Goal: Information Seeking & Learning: Learn about a topic

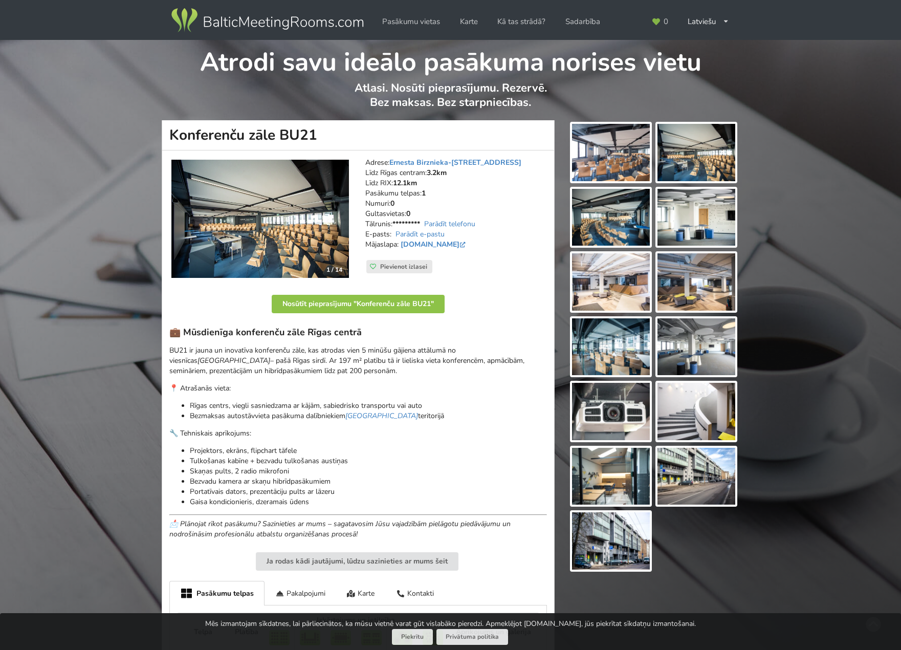
click at [298, 163] on img at bounding box center [260, 219] width 178 height 119
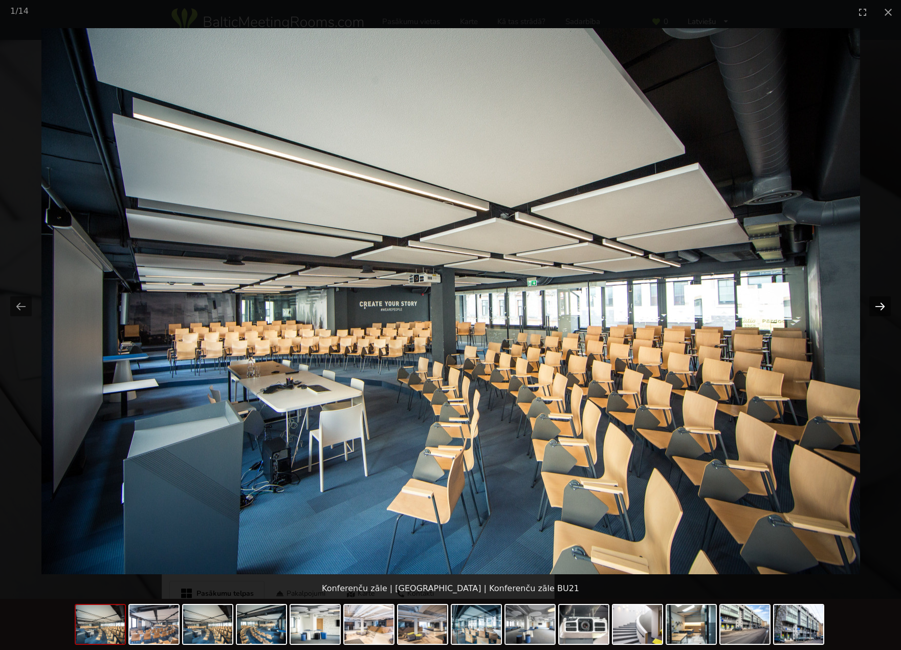
click at [882, 303] on button "Next slide" at bounding box center [879, 306] width 21 height 20
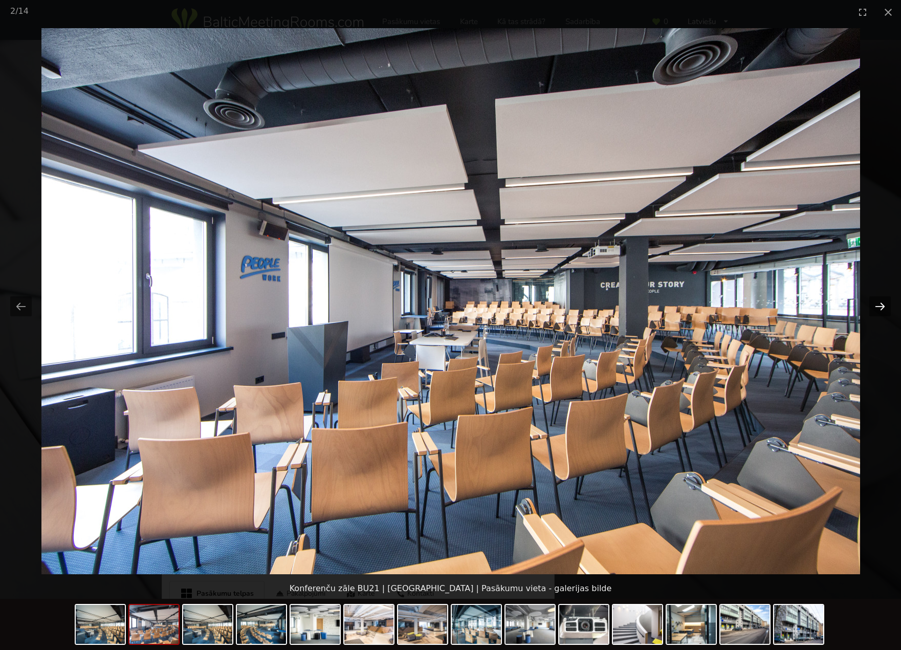
click at [888, 303] on button "Next slide" at bounding box center [879, 306] width 21 height 20
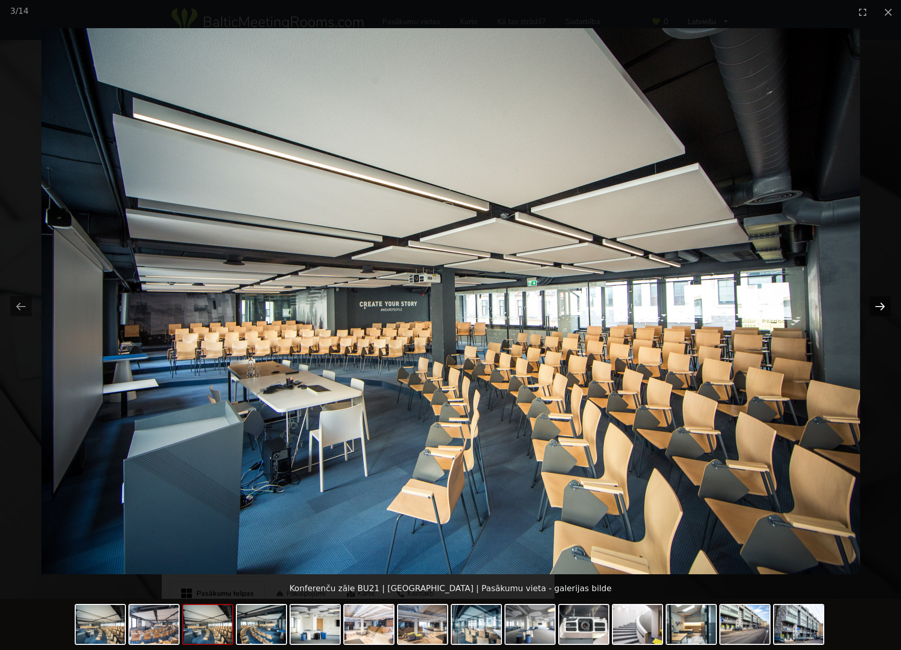
click at [874, 308] on button "Next slide" at bounding box center [879, 306] width 21 height 20
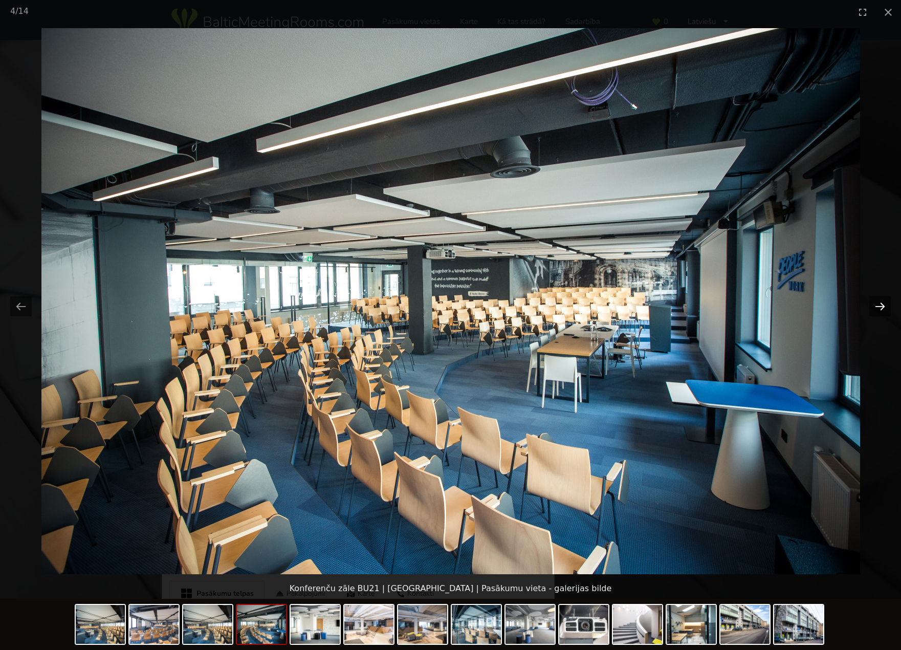
click at [878, 306] on button "Next slide" at bounding box center [879, 306] width 21 height 20
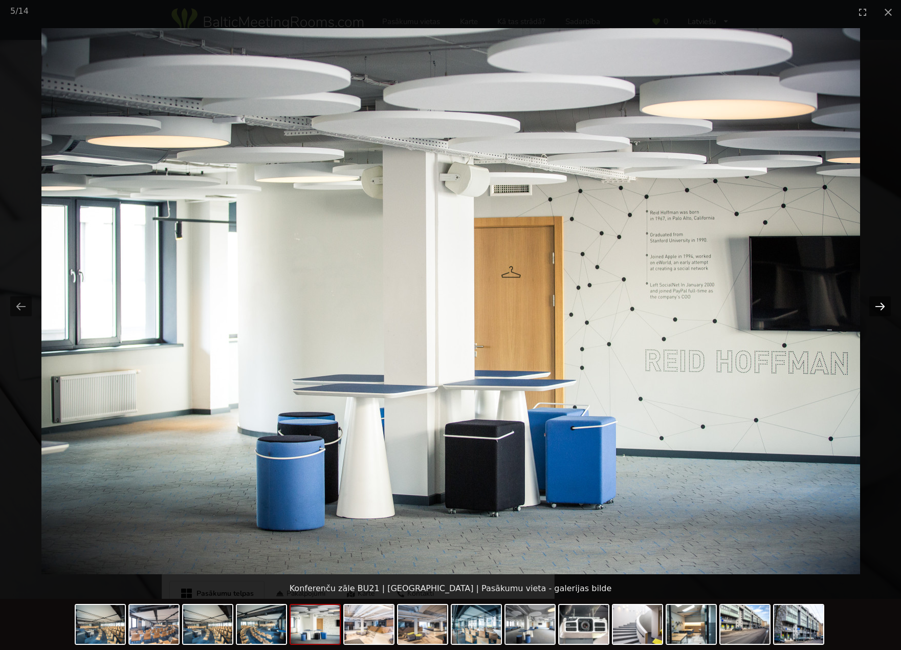
click at [878, 306] on button "Next slide" at bounding box center [879, 306] width 21 height 20
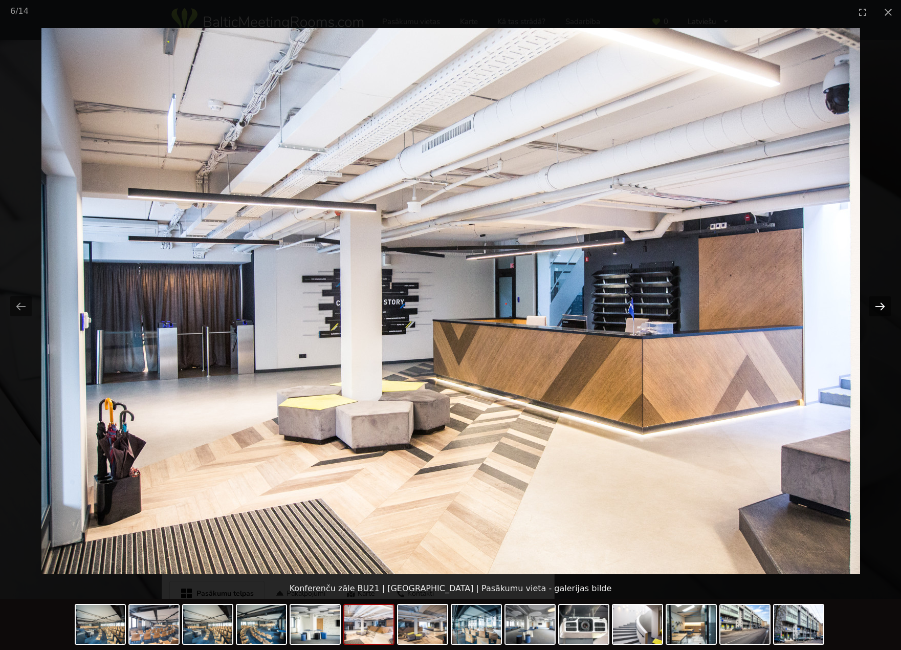
click at [878, 306] on button "Next slide" at bounding box center [879, 306] width 21 height 20
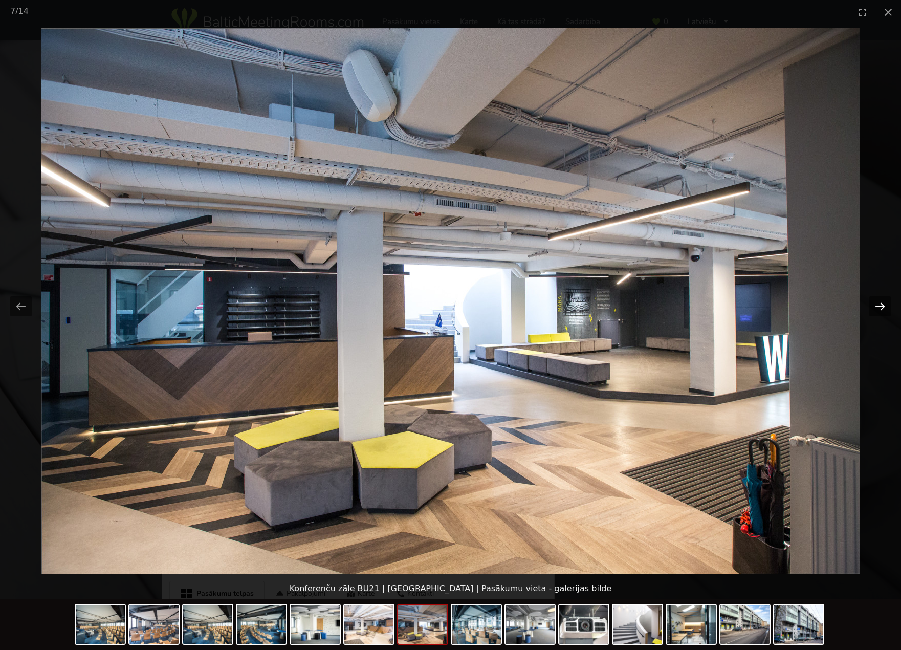
click at [877, 304] on button "Next slide" at bounding box center [879, 306] width 21 height 20
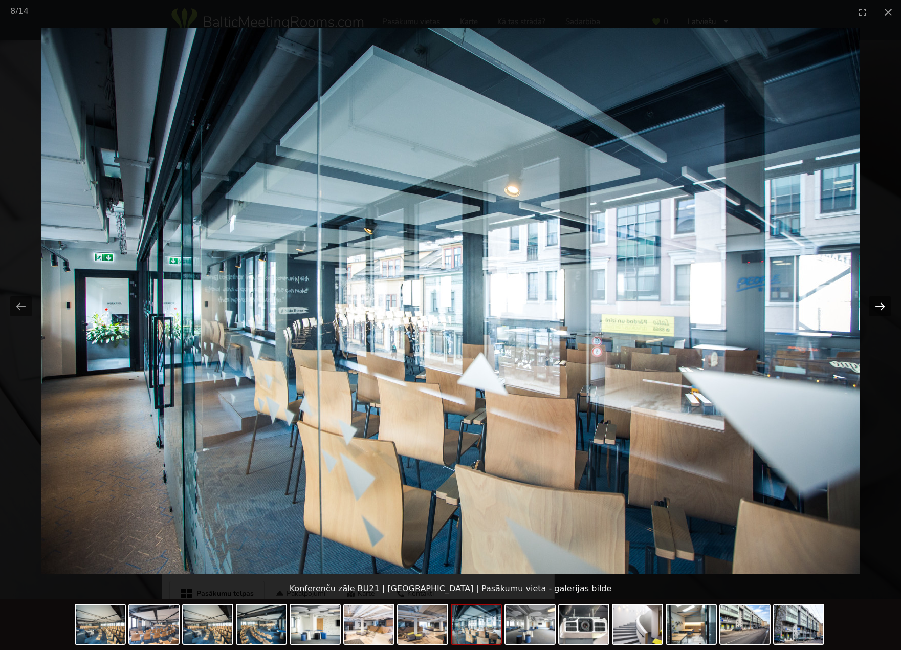
click at [877, 304] on button "Next slide" at bounding box center [879, 306] width 21 height 20
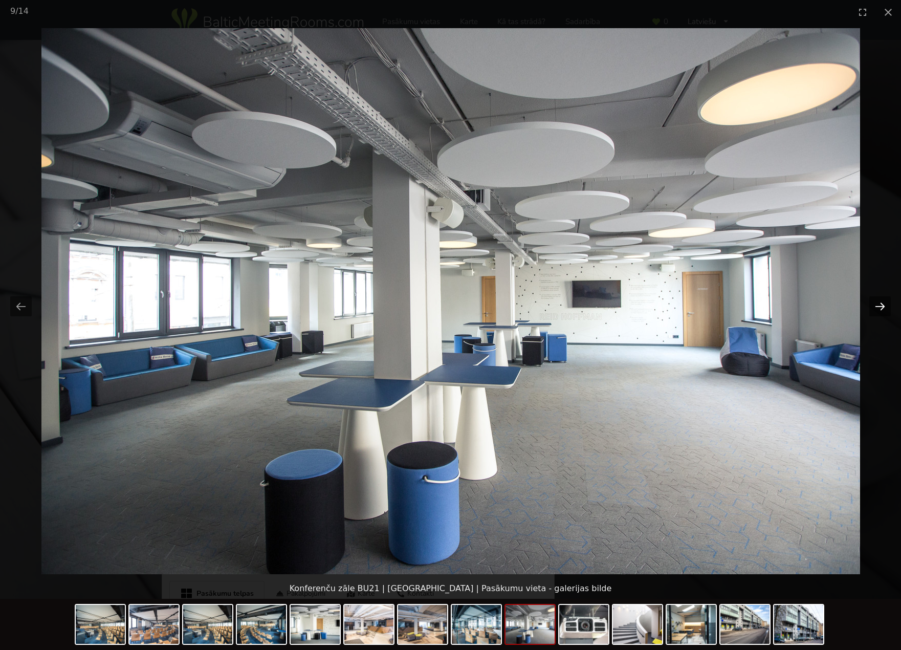
click at [879, 311] on button "Next slide" at bounding box center [879, 306] width 21 height 20
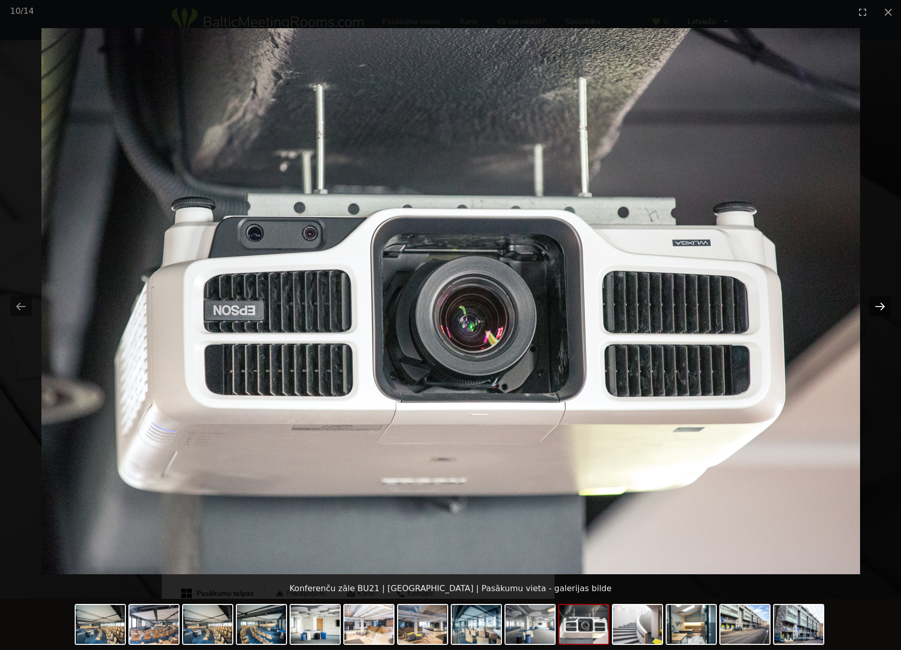
click at [879, 311] on button "Next slide" at bounding box center [879, 306] width 21 height 20
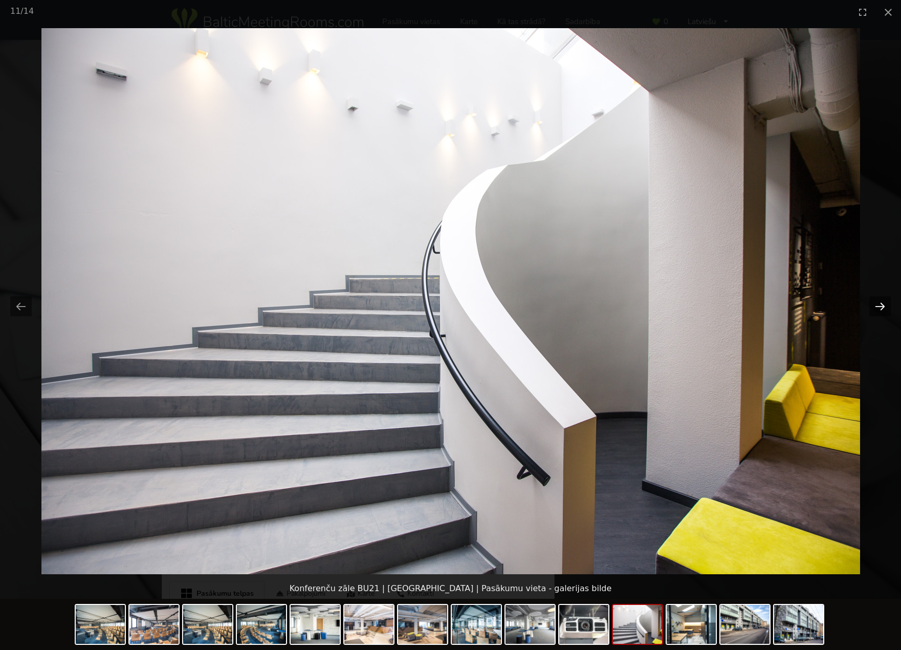
click at [879, 311] on button "Next slide" at bounding box center [879, 306] width 21 height 20
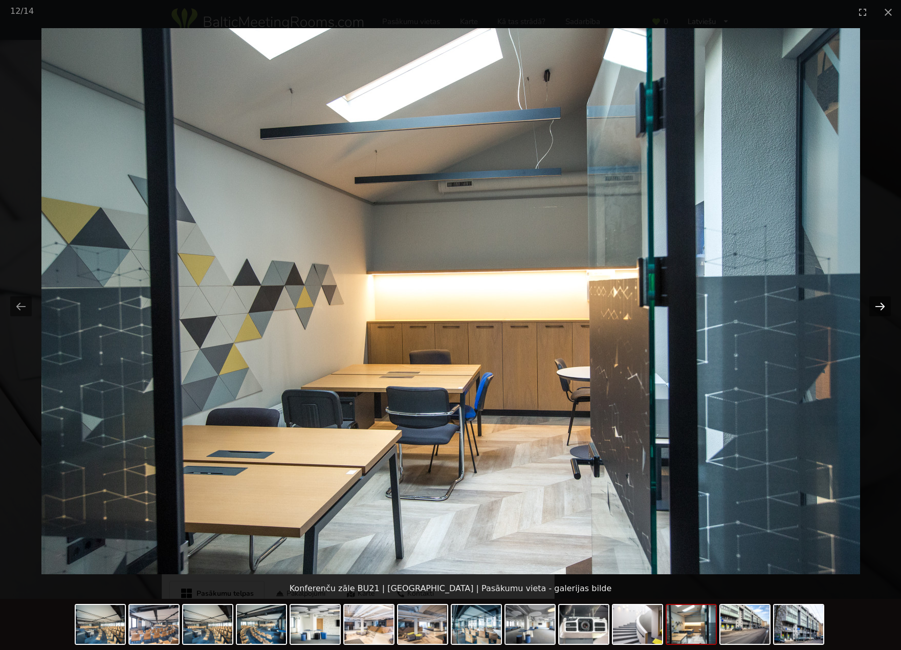
click at [879, 311] on button "Next slide" at bounding box center [879, 306] width 21 height 20
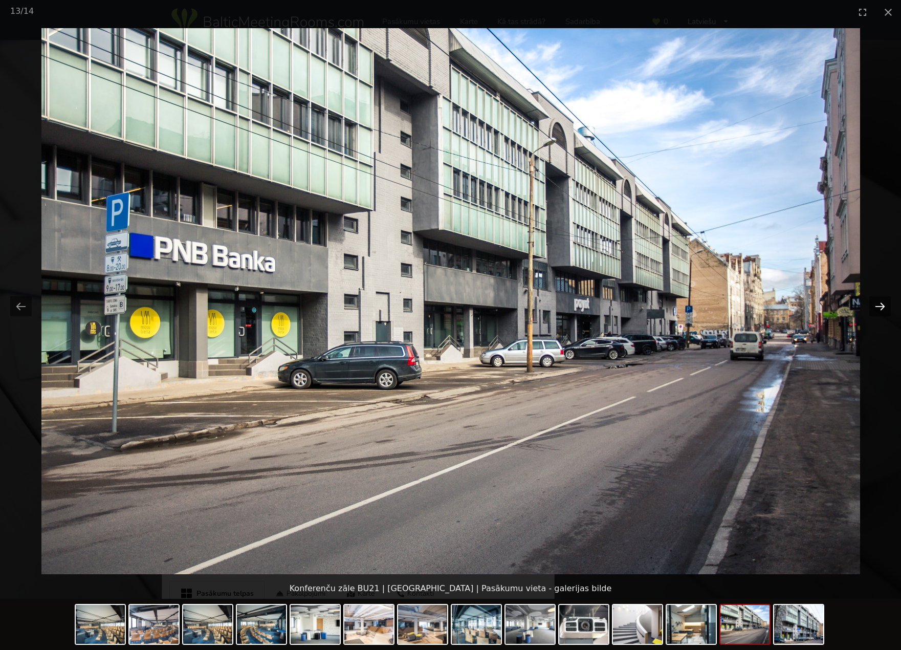
click at [878, 307] on button "Next slide" at bounding box center [879, 306] width 21 height 20
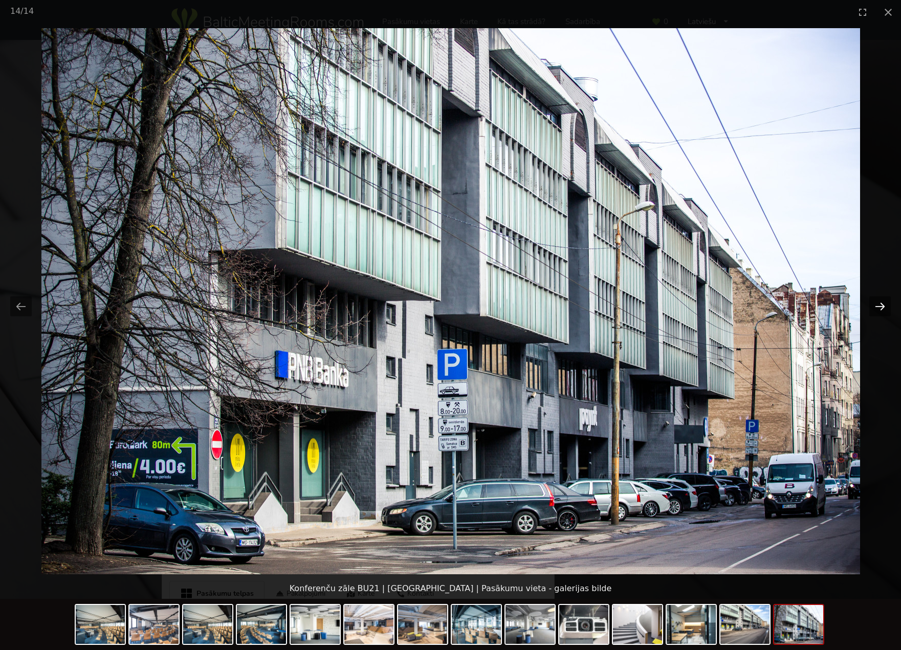
click at [878, 307] on button "Next slide" at bounding box center [879, 306] width 21 height 20
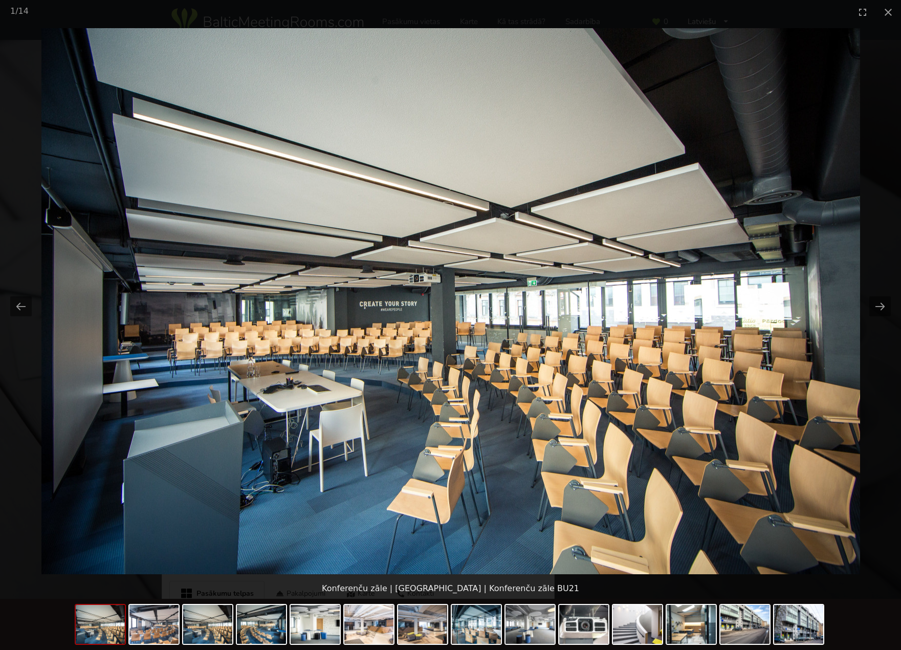
click at [20, 319] on picture at bounding box center [450, 301] width 901 height 554
click at [23, 311] on button "Previous slide" at bounding box center [20, 306] width 21 height 20
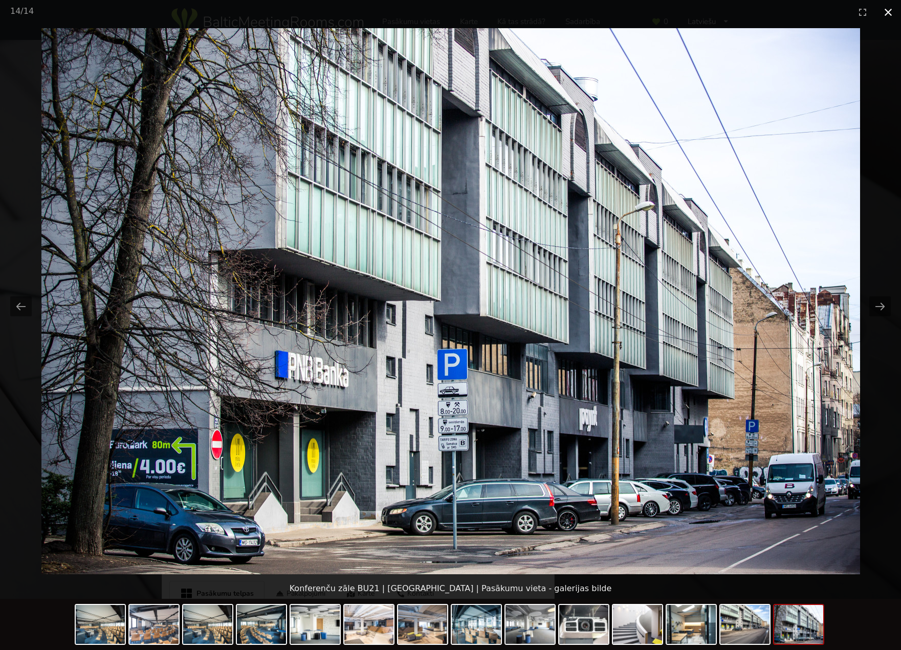
click at [885, 14] on button "Close gallery" at bounding box center [888, 12] width 26 height 24
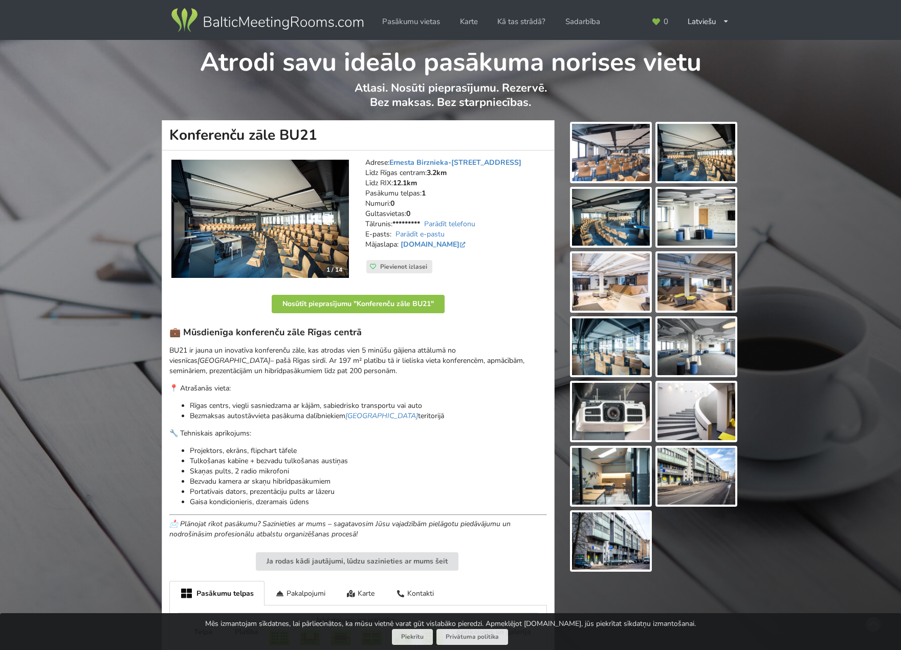
click at [798, 355] on div "Atrodi savu ideālo pasākuma norises vietu Atlasi. Nosūti pieprasījumu. Rezervē.…" at bounding box center [450, 408] width 901 height 737
click at [493, 162] on link "Ernesta Birznieka-[STREET_ADDRESS]" at bounding box center [455, 163] width 132 height 10
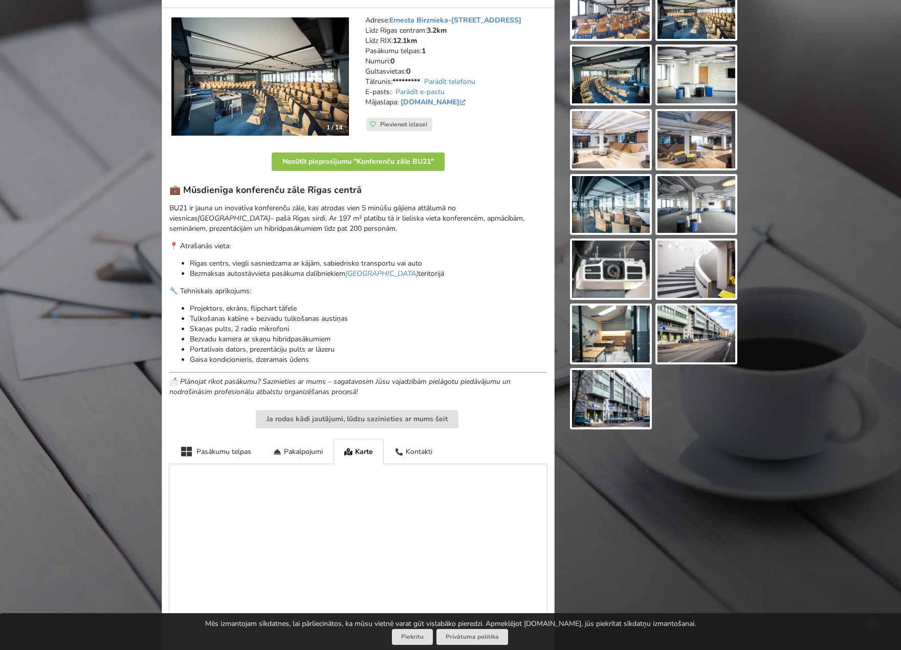
scroll to position [153, 0]
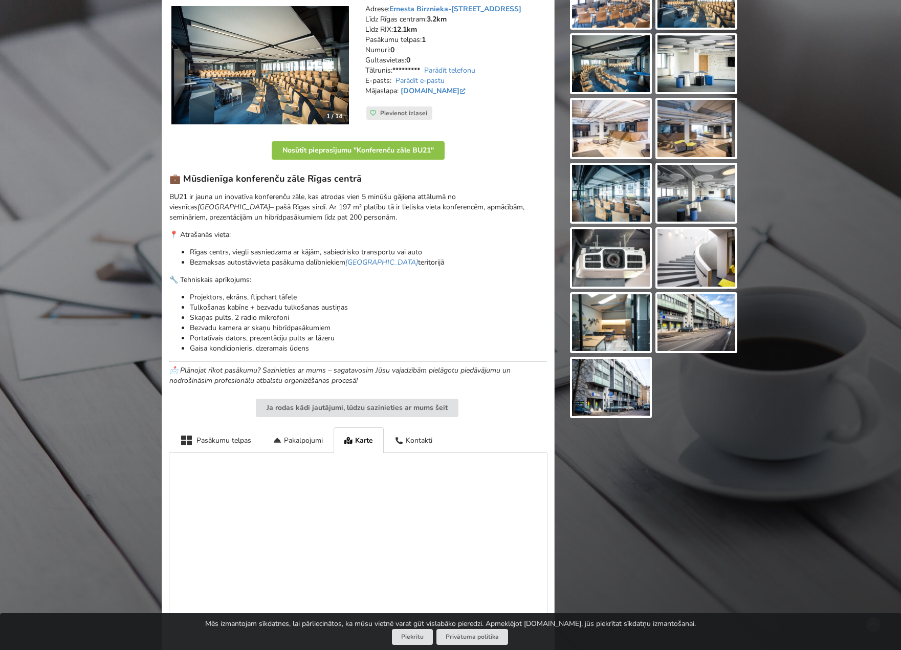
click at [481, 317] on p "Skaņas pults, 2 radio mikrofoni" at bounding box center [368, 318] width 357 height 10
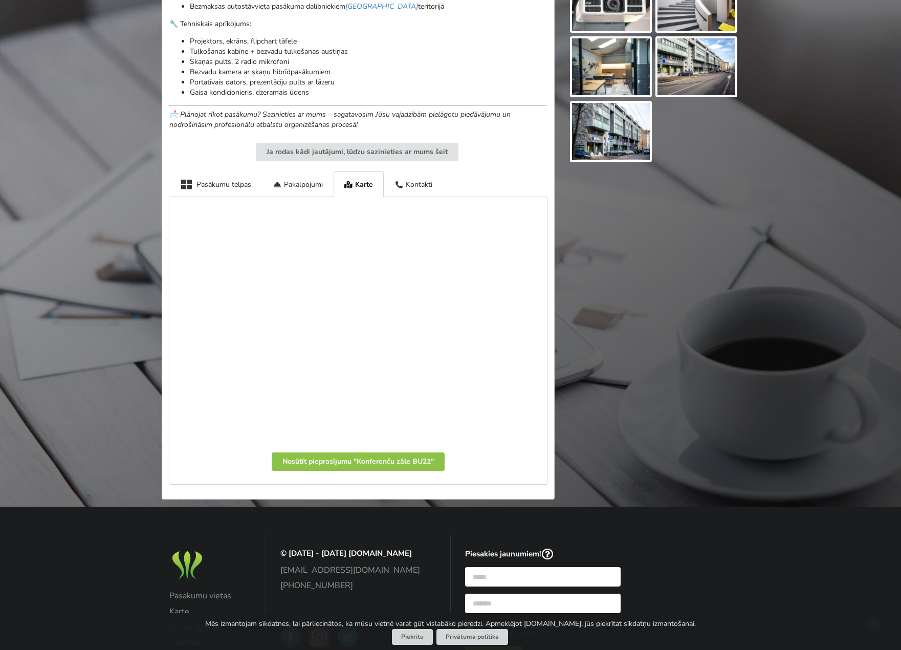
scroll to position [0, 0]
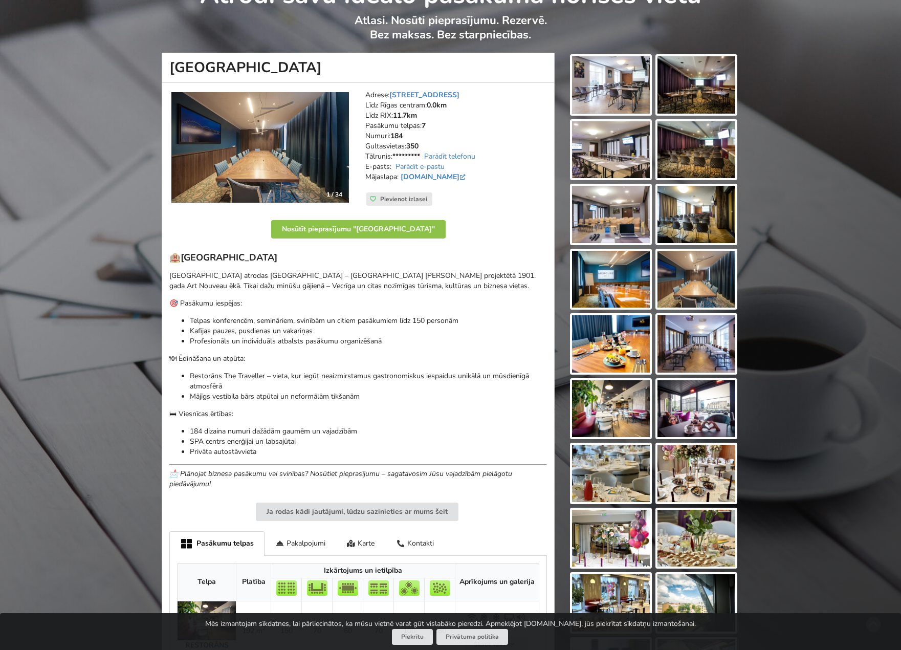
scroll to position [51, 0]
